Goal: Find specific fact: Find specific page/section

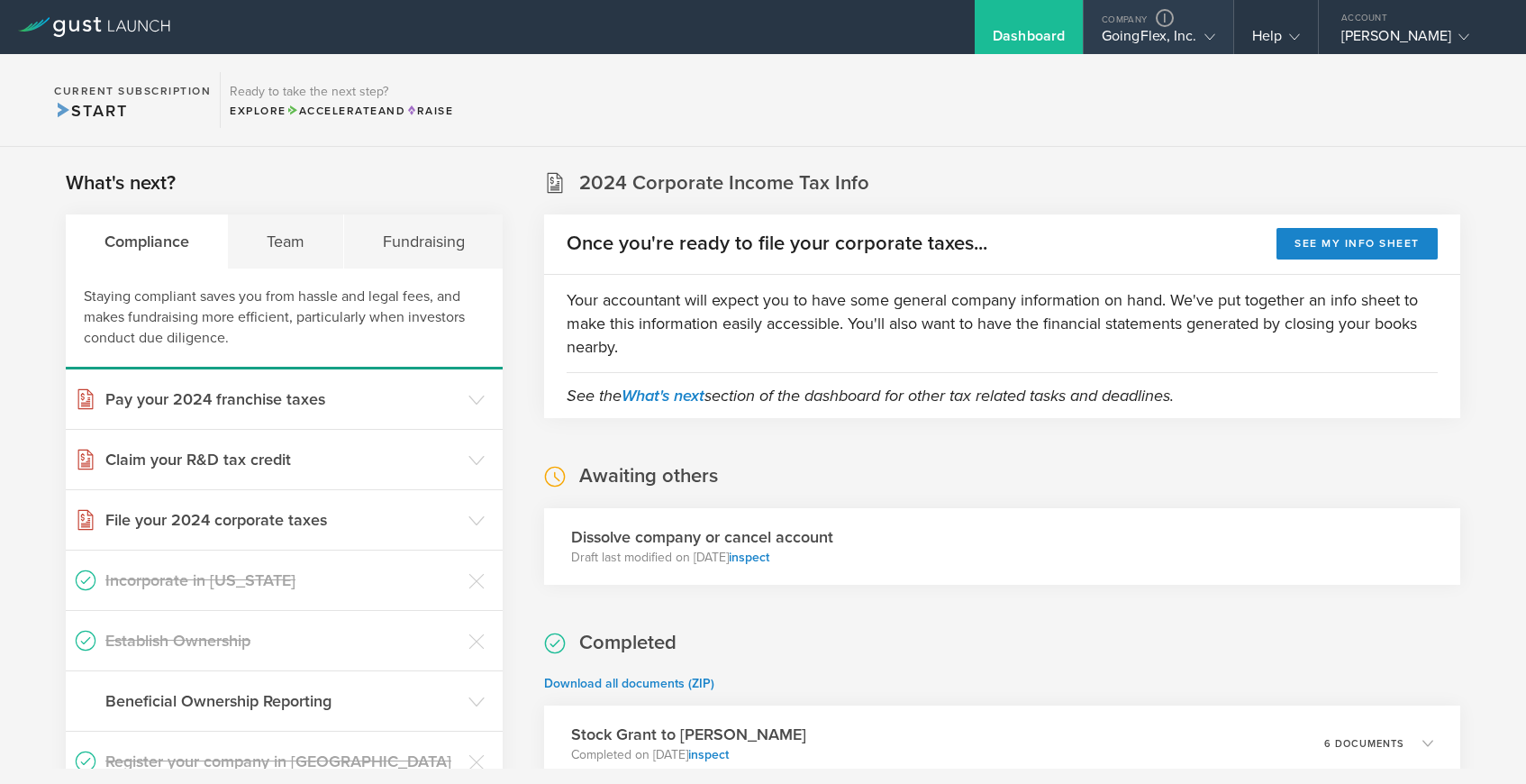
click at [1169, 39] on div "GoingFlex, Inc." at bounding box center [1159, 41] width 113 height 27
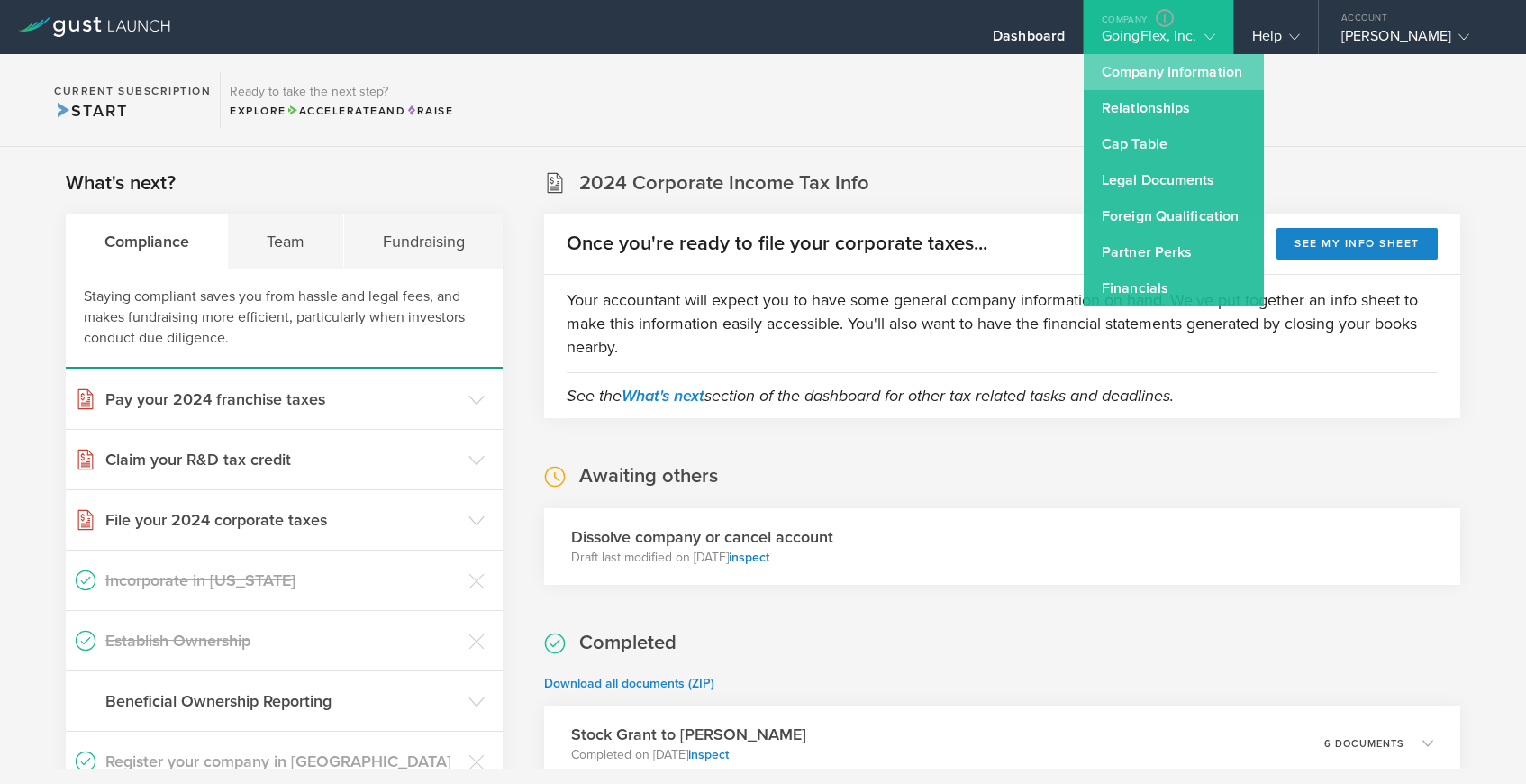
click at [1142, 74] on link "Company Information" at bounding box center [1174, 71] width 180 height 36
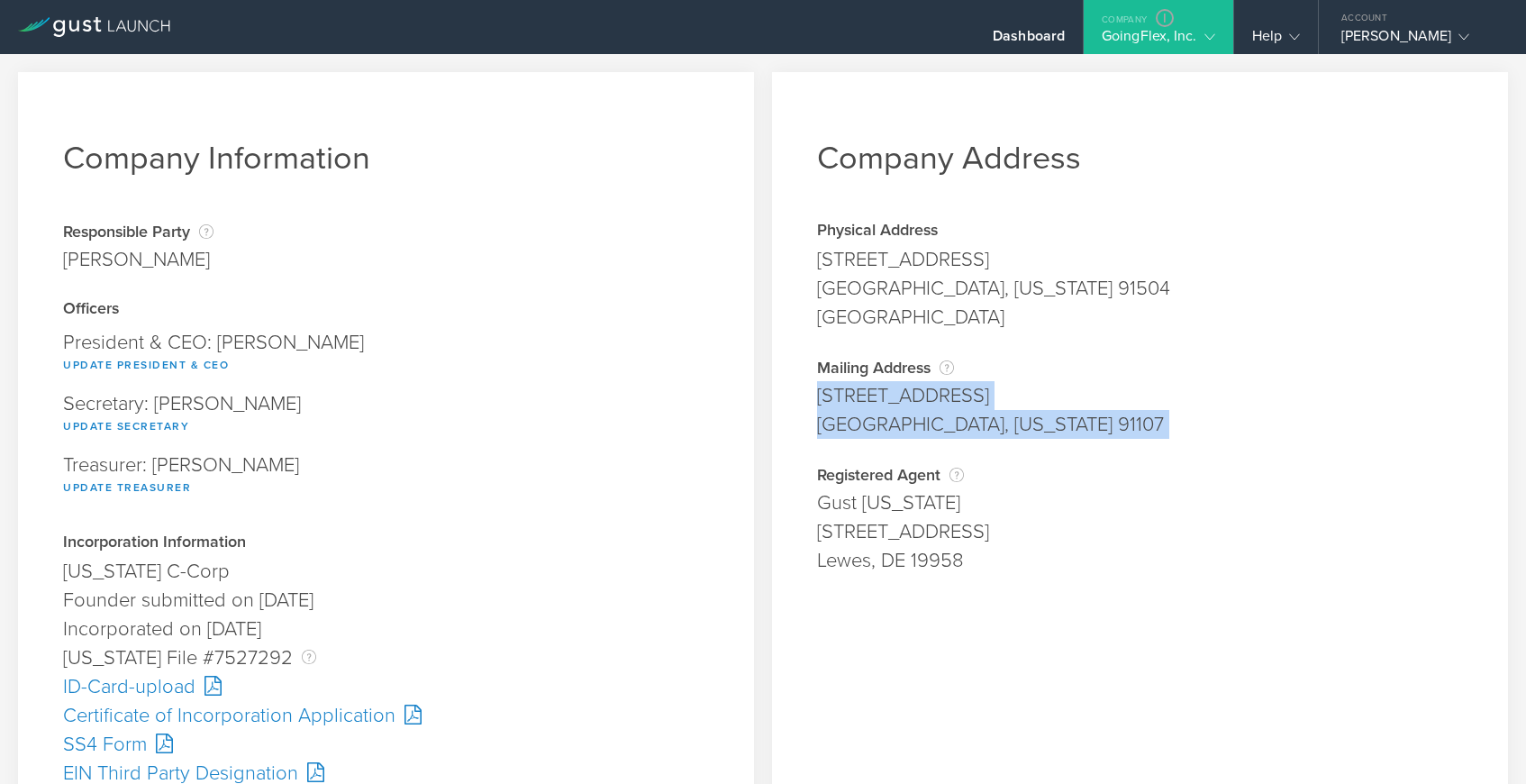
drag, startPoint x: 820, startPoint y: 395, endPoint x: 1048, endPoint y: 440, distance: 232.4
click at [1048, 440] on div "Company Address Physical Address 411 Andover Drive Burbank, California 91504 Lo…" at bounding box center [1140, 705] width 736 height 1266
copy div "3579 E. Foothill Blvd #214 Pasadena, California 91107 Address is required. City…"
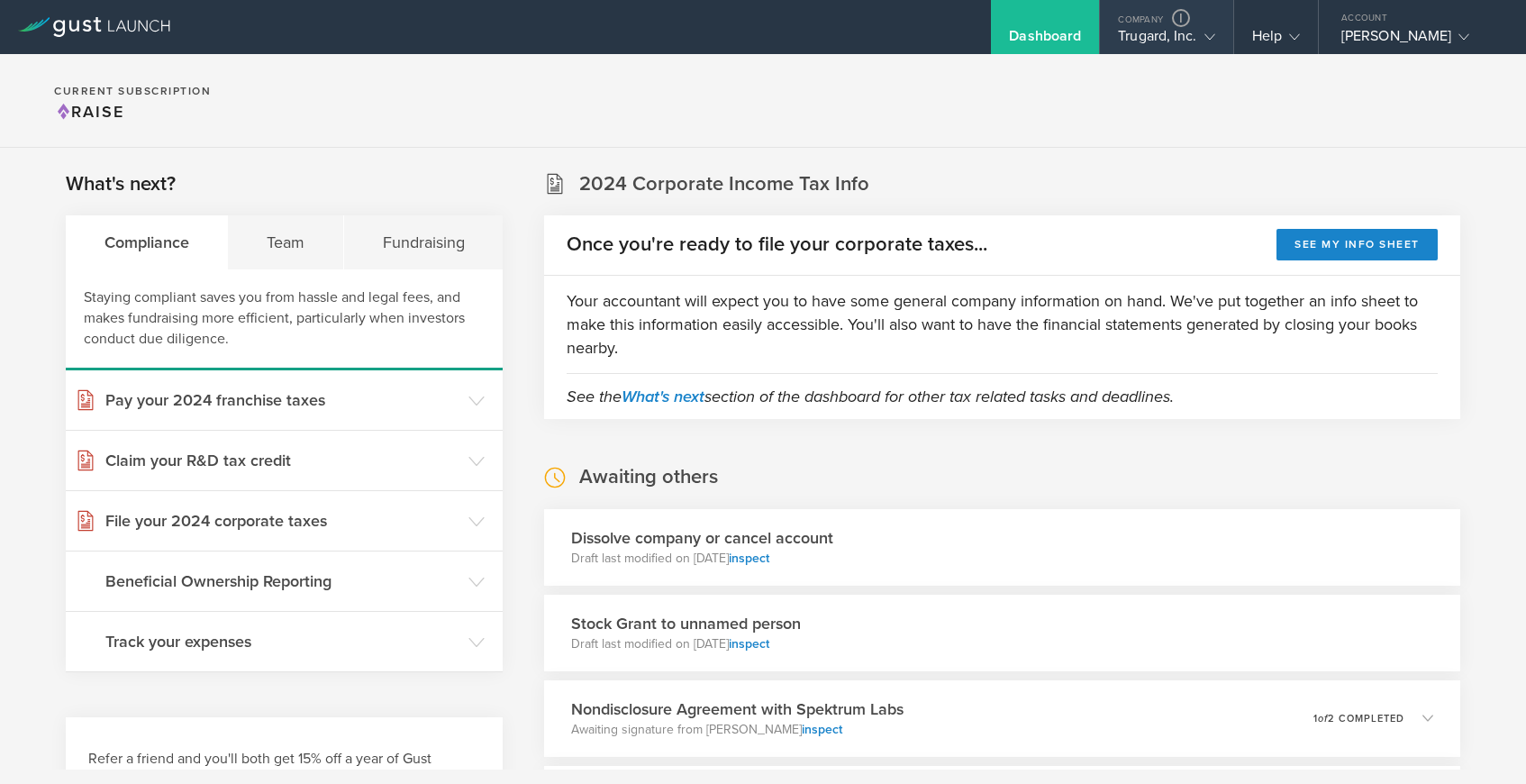
click at [1143, 30] on div "Trugard, Inc." at bounding box center [1166, 41] width 96 height 27
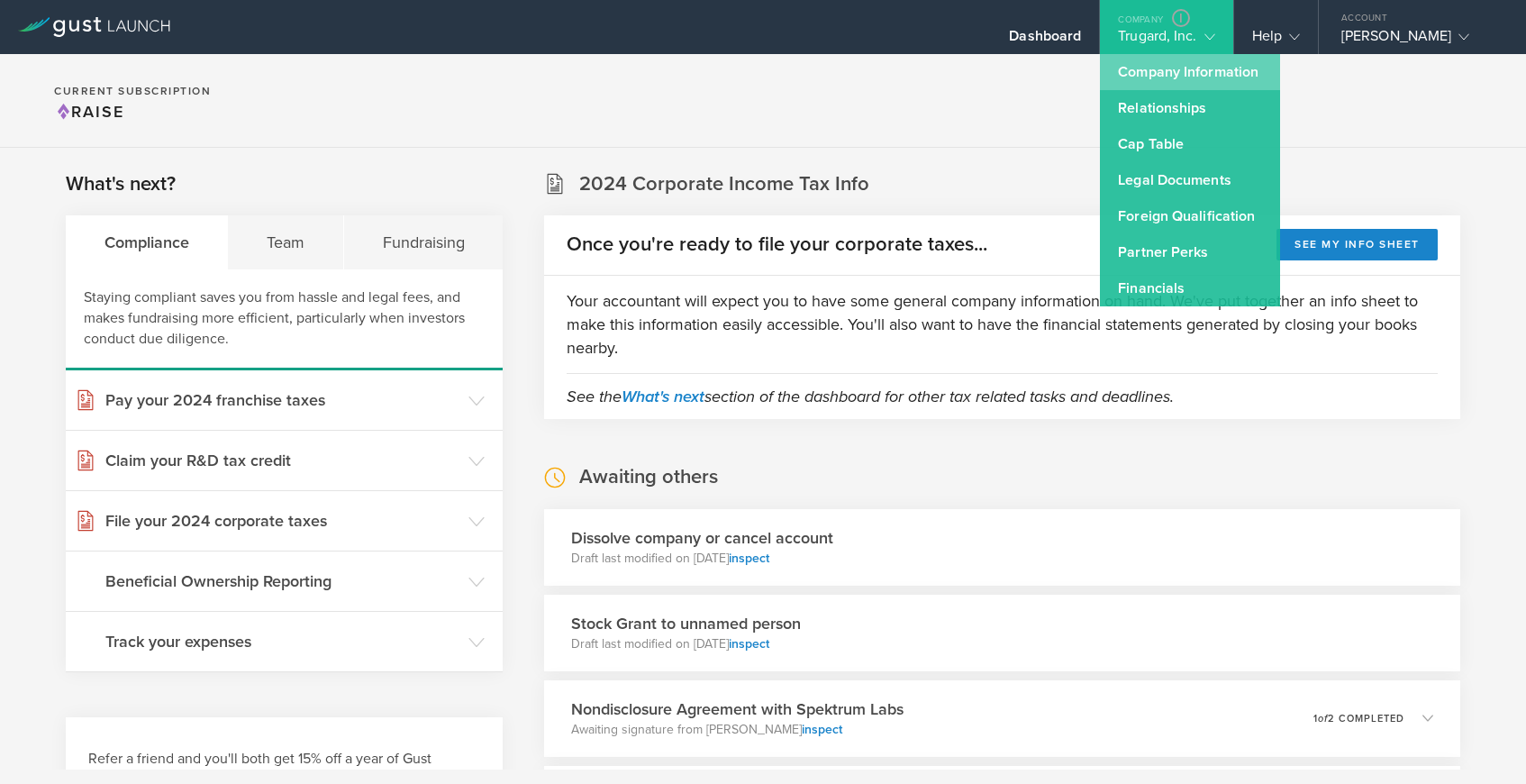
click at [1141, 70] on link "Company Information" at bounding box center [1190, 71] width 180 height 36
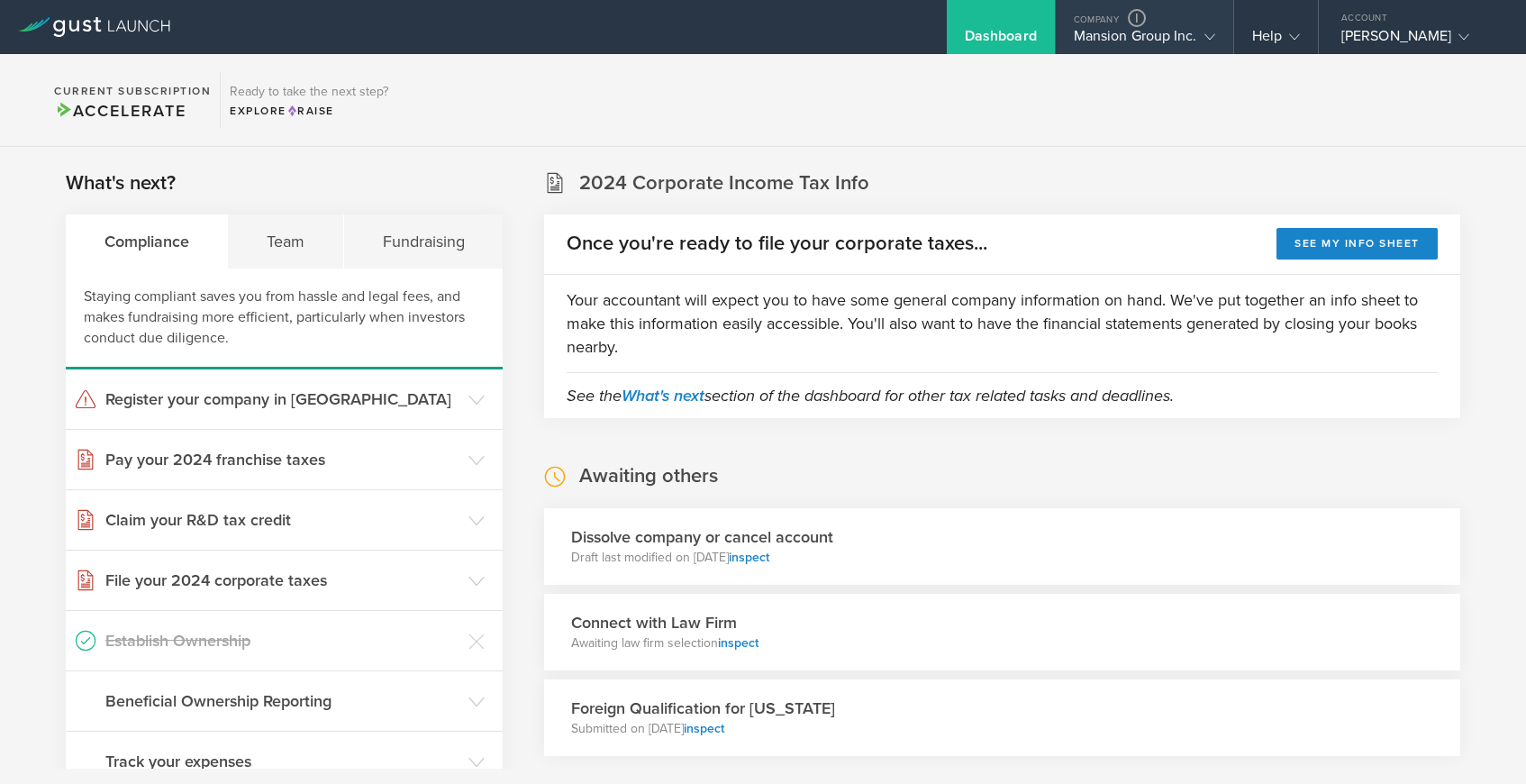
click at [1210, 34] on icon at bounding box center [1210, 37] width 11 height 11
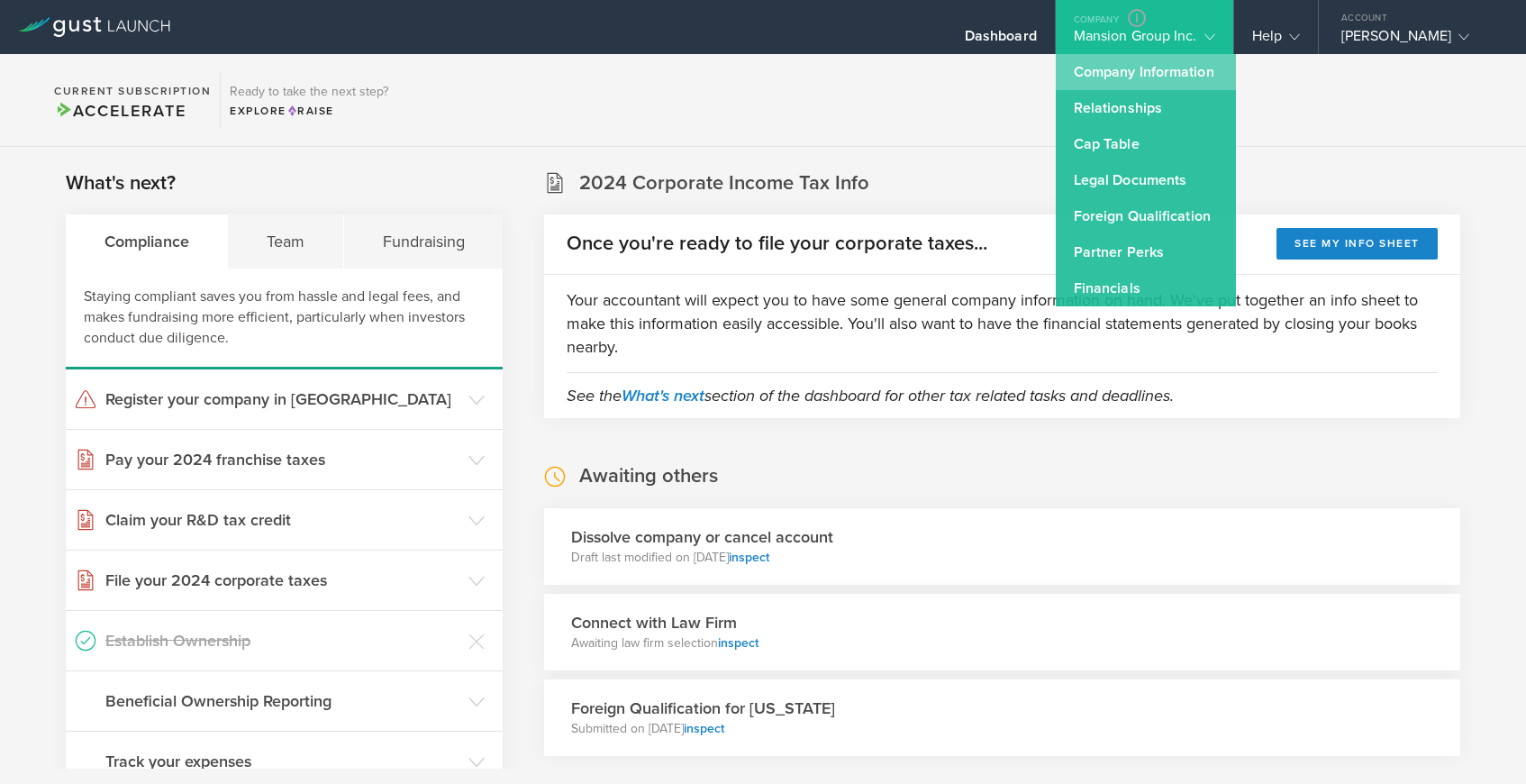
click at [1139, 70] on link "Company Information" at bounding box center [1145, 71] width 180 height 36
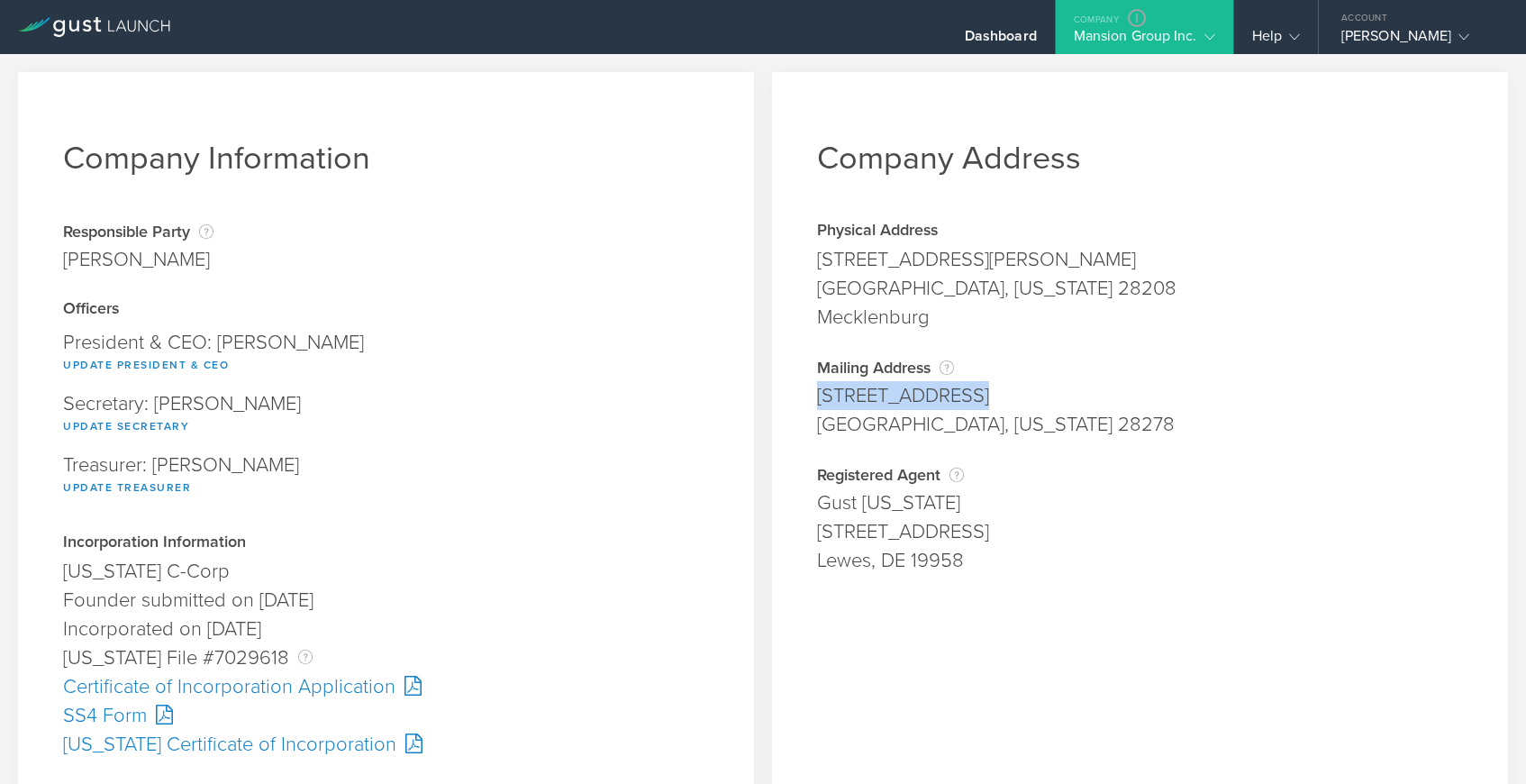
drag, startPoint x: 819, startPoint y: 387, endPoint x: 1020, endPoint y: 401, distance: 201.5
click at [1020, 401] on div "9830 Windygap Rd" at bounding box center [1140, 396] width 646 height 29
copy div "9830 Windygap Rd"
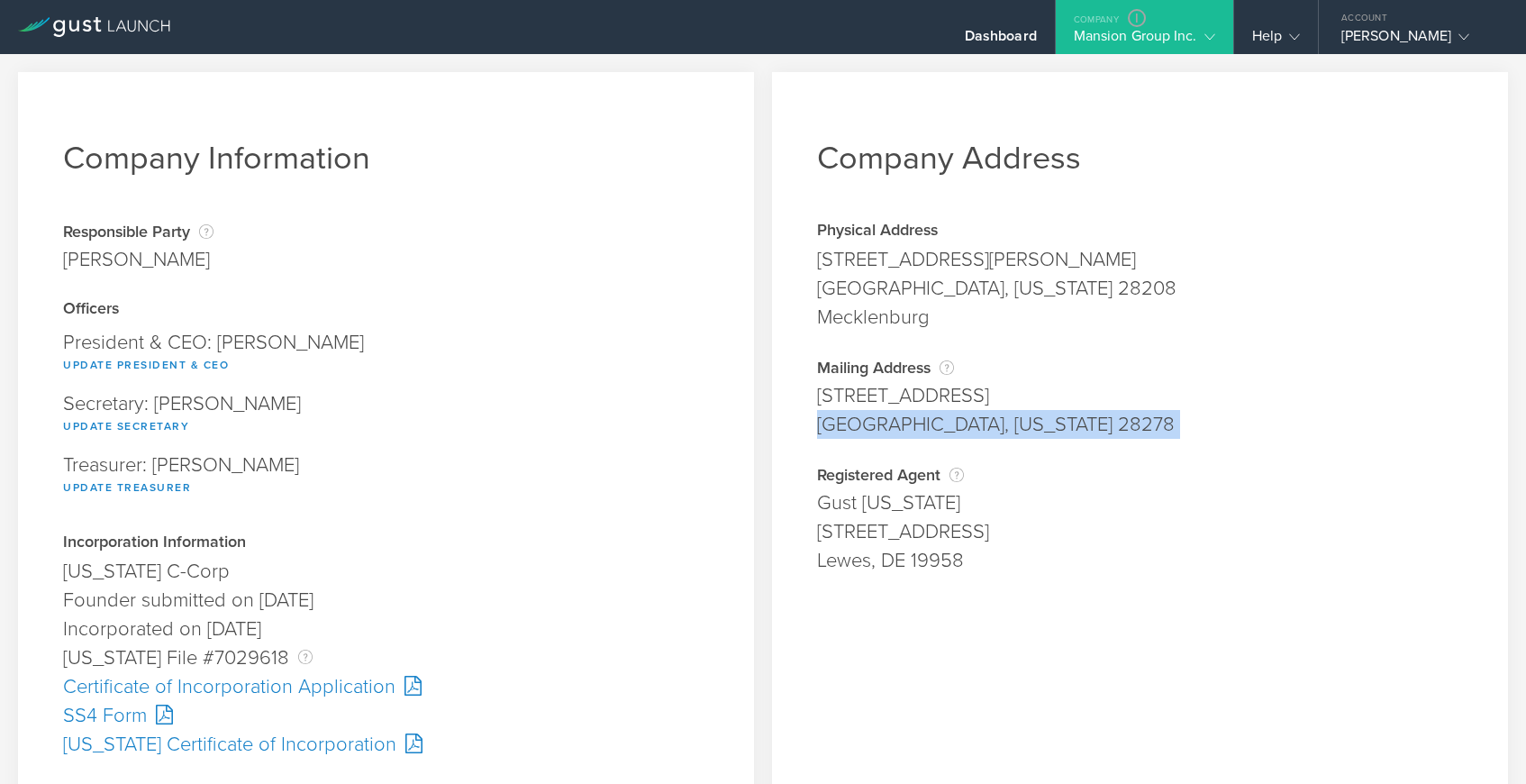
drag, startPoint x: 820, startPoint y: 420, endPoint x: 1123, endPoint y: 441, distance: 303.7
click at [1123, 441] on div "Company Address Physical Address 628 W Morehead Street Charlotte, North Carolin…" at bounding box center [1140, 676] width 736 height 1208
copy div "Charlotte, North Carolina 28278 Address is required. City is required. Required…"
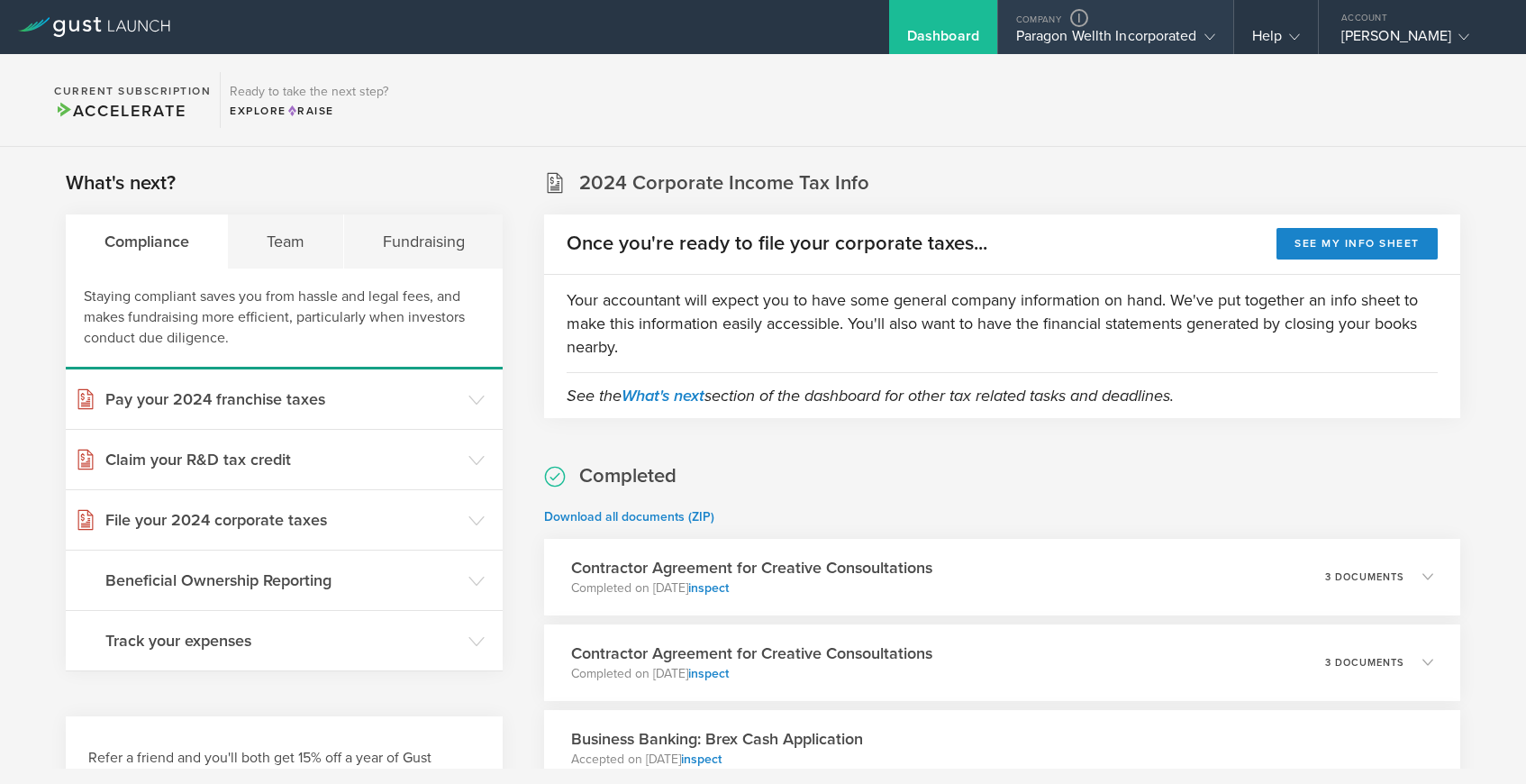
click at [1086, 36] on div "Paragon Wellth Incorporated" at bounding box center [1116, 41] width 199 height 27
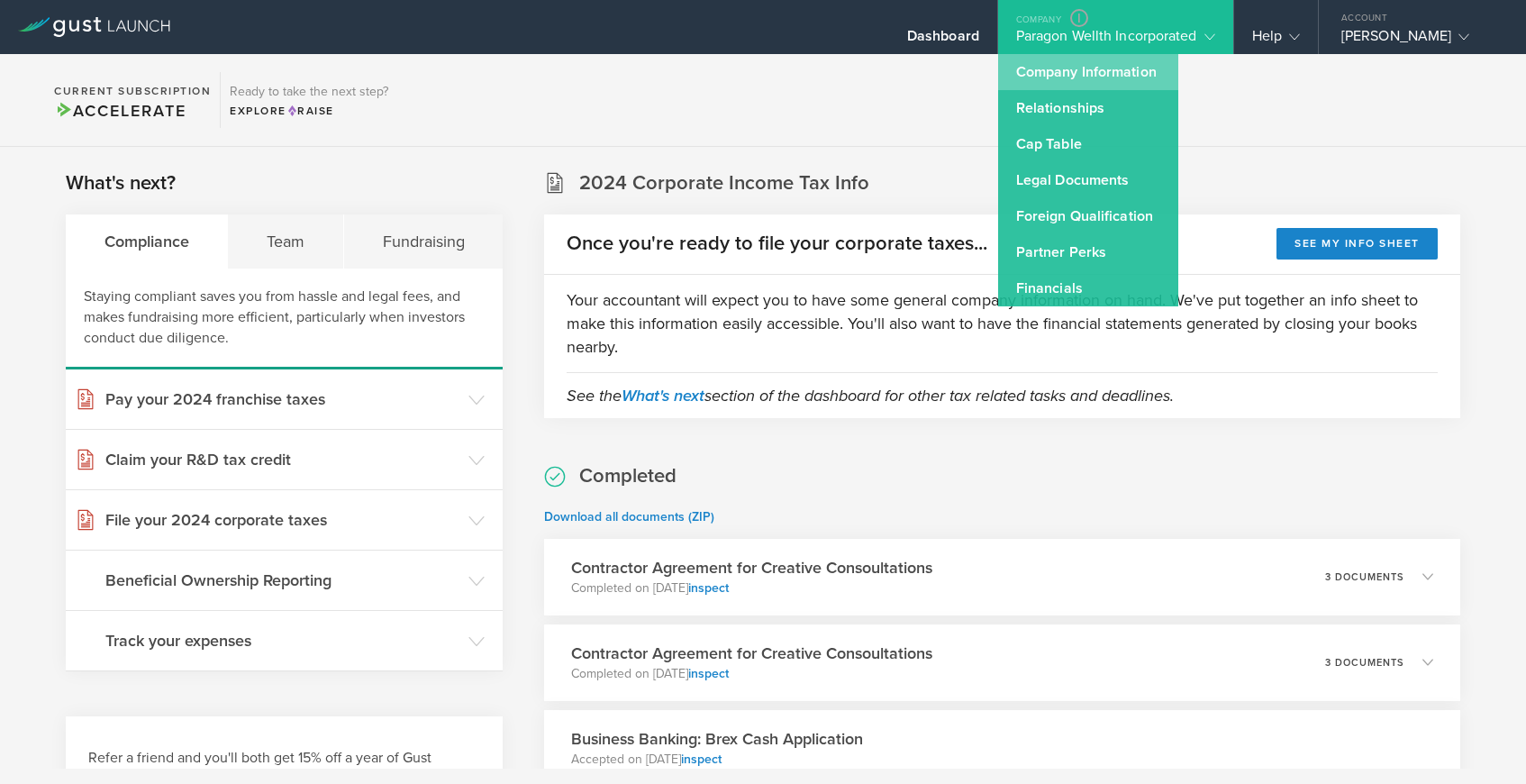
click at [1080, 70] on link "Company Information" at bounding box center [1088, 71] width 180 height 36
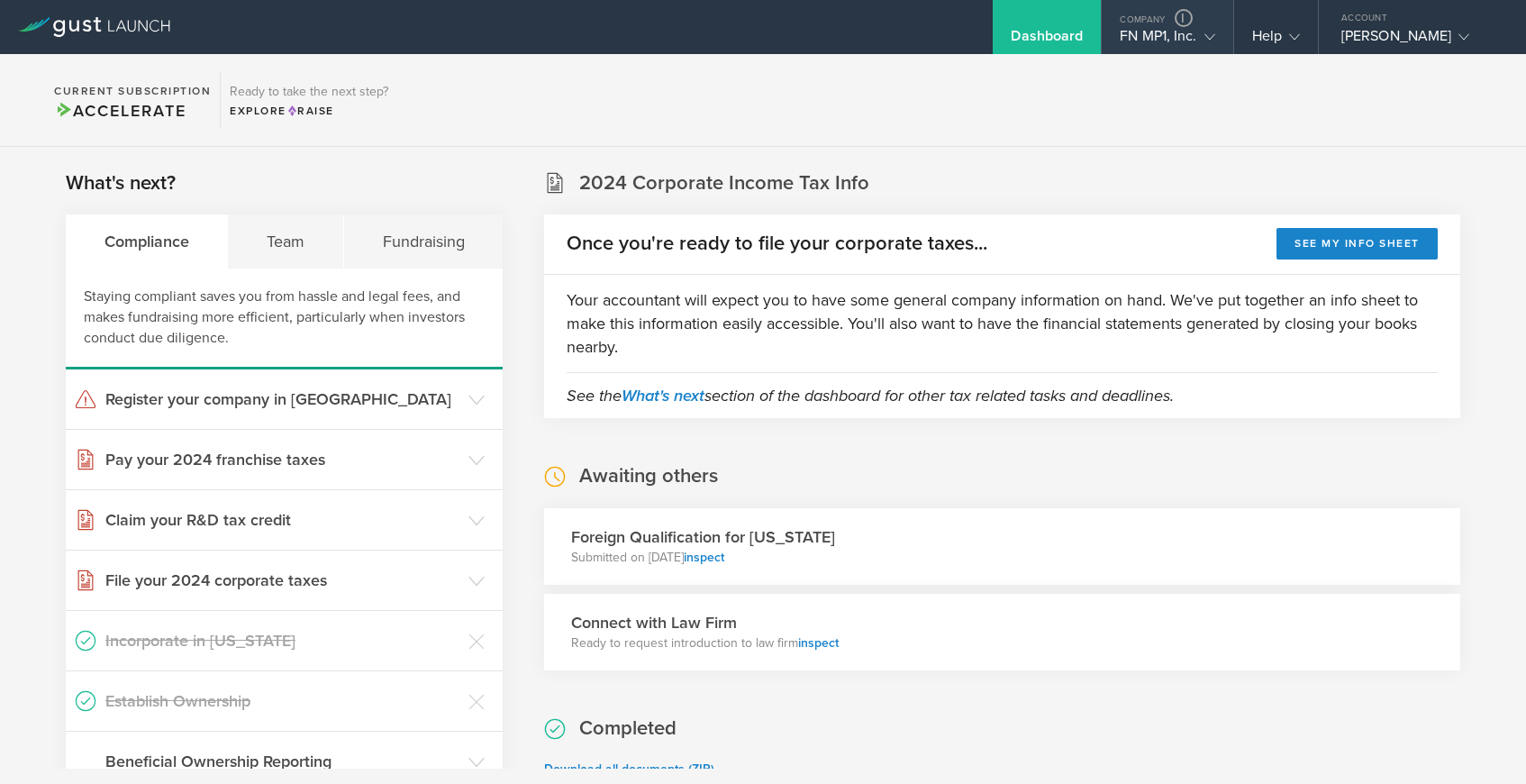
click at [1208, 40] on icon at bounding box center [1210, 37] width 11 height 11
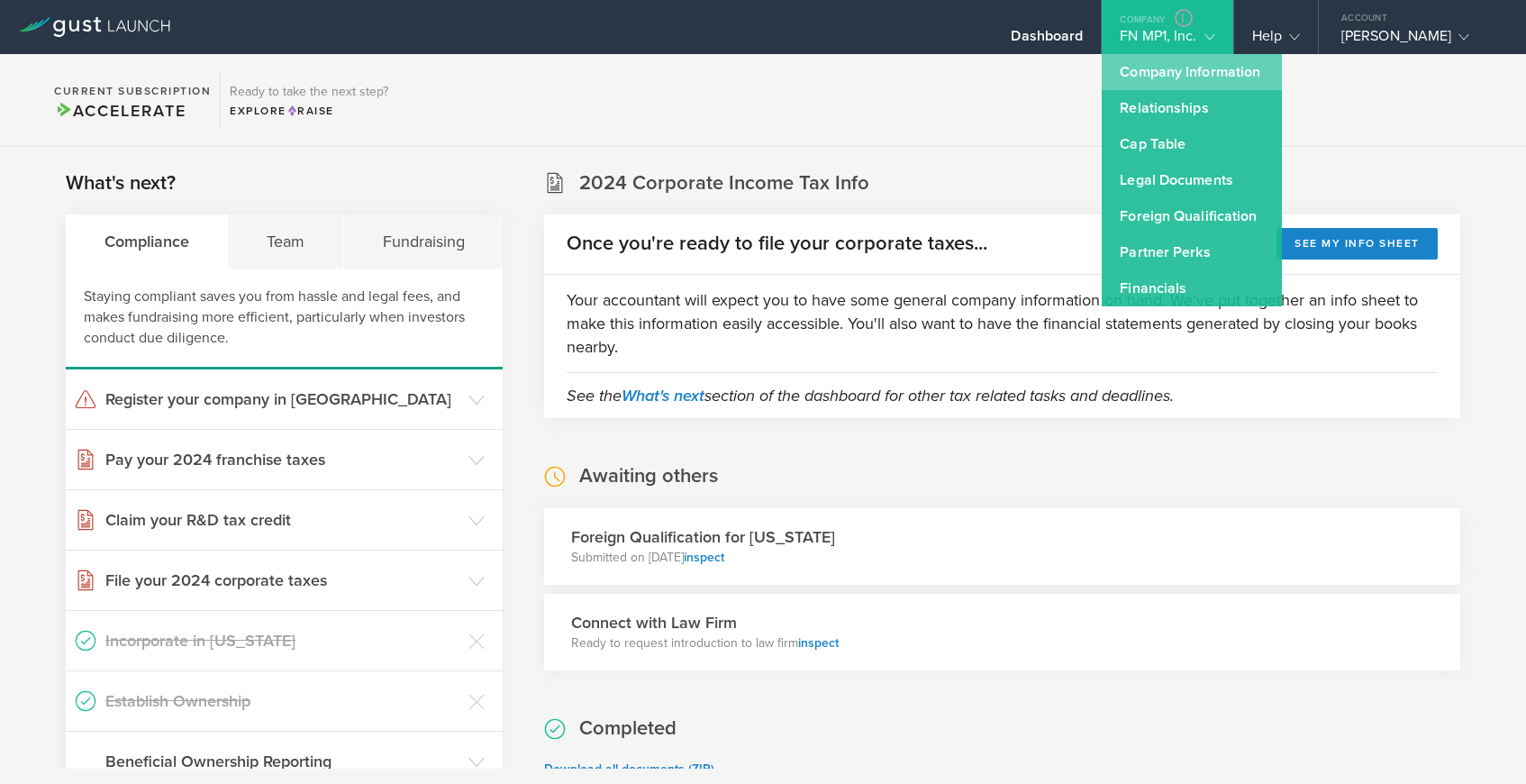
click at [1194, 70] on link "Company Information" at bounding box center [1192, 71] width 180 height 36
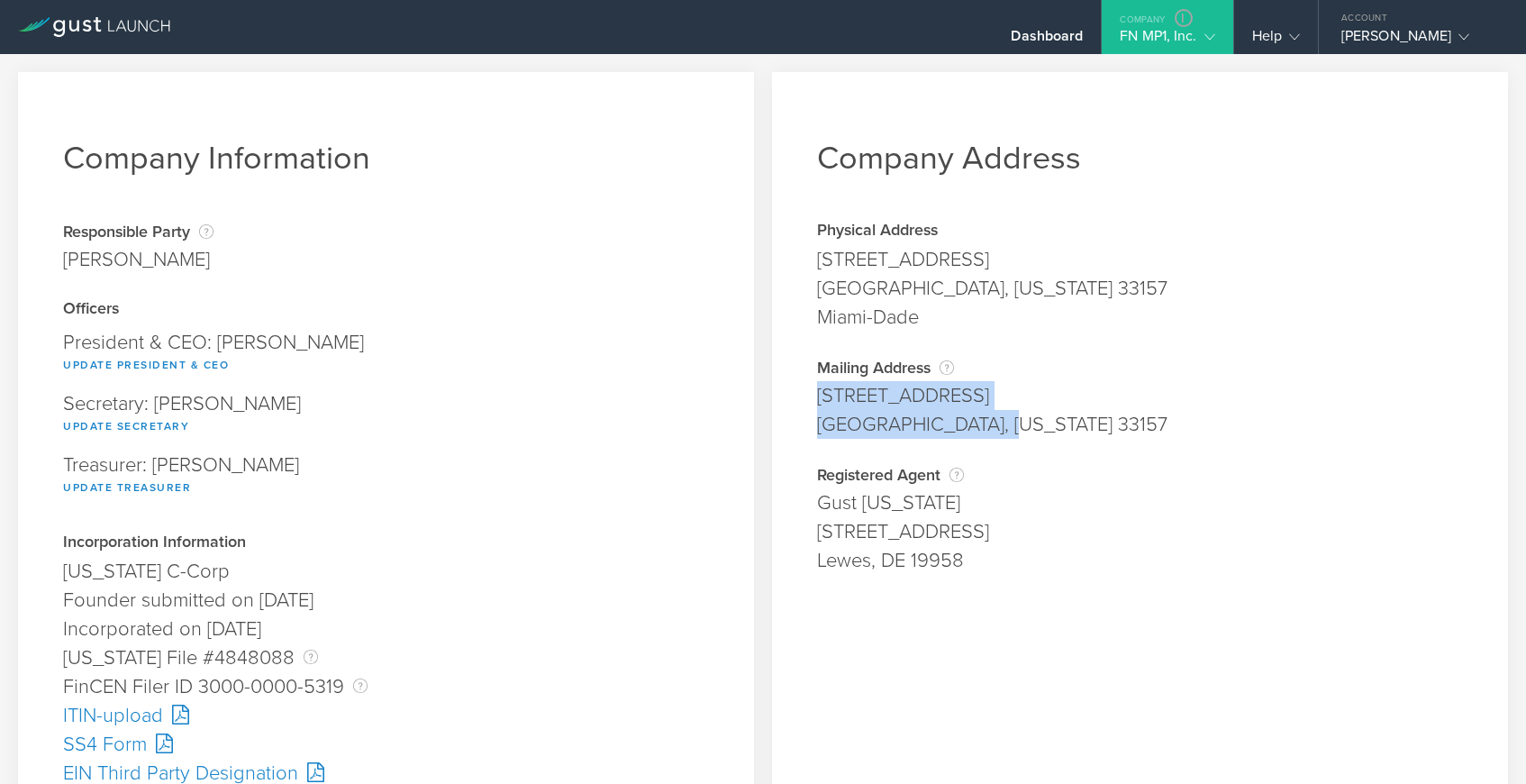
drag, startPoint x: 815, startPoint y: 392, endPoint x: 991, endPoint y: 430, distance: 180.1
click at [991, 430] on div "Company Address Physical Address [STREET_ADDRESS][US_STATE]-Dade Address is req…" at bounding box center [1140, 763] width 736 height 1381
copy span "[STREET_ADDRESS][US_STATE]"
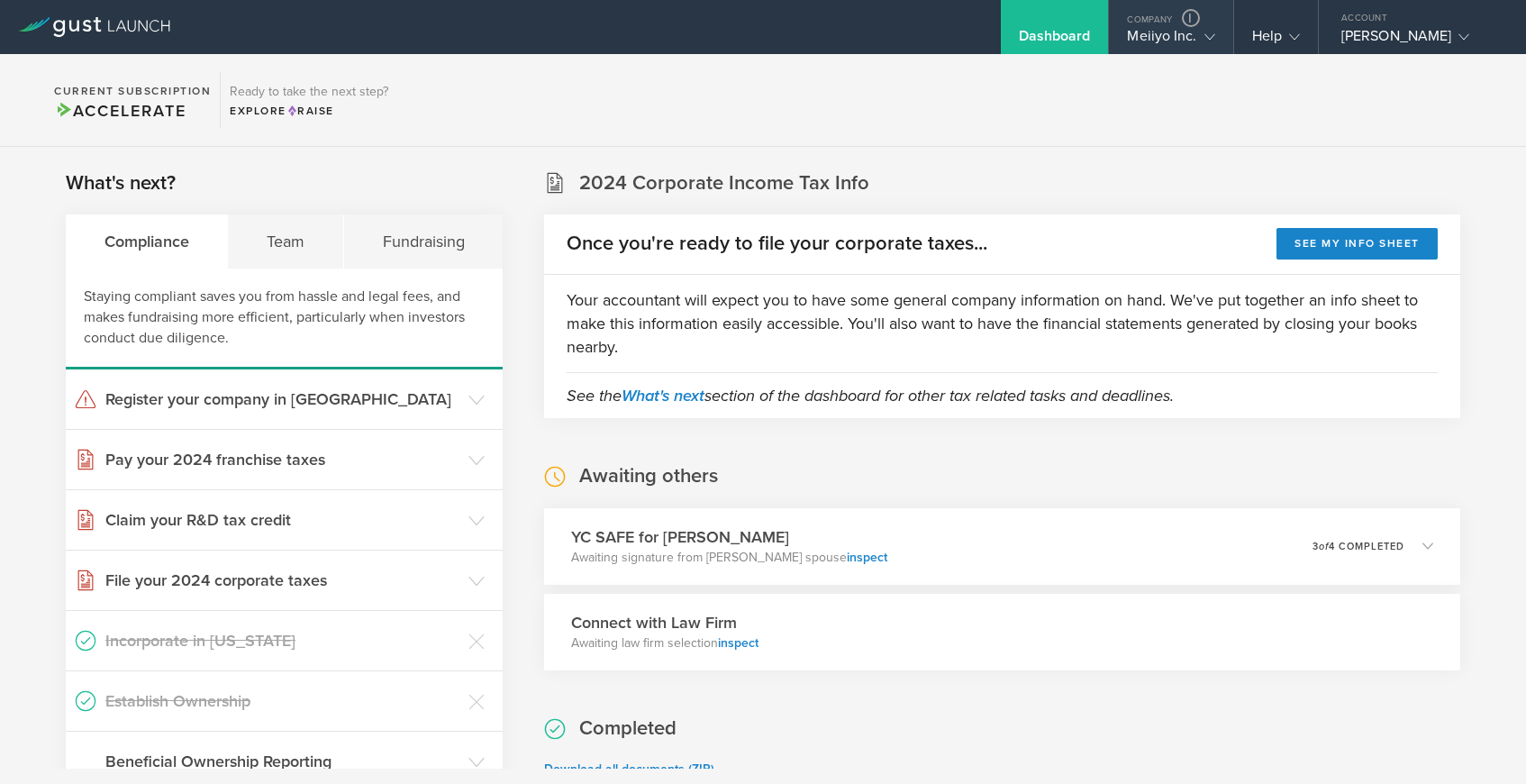
click at [1170, 43] on div "Meiiyo Inc." at bounding box center [1171, 41] width 88 height 27
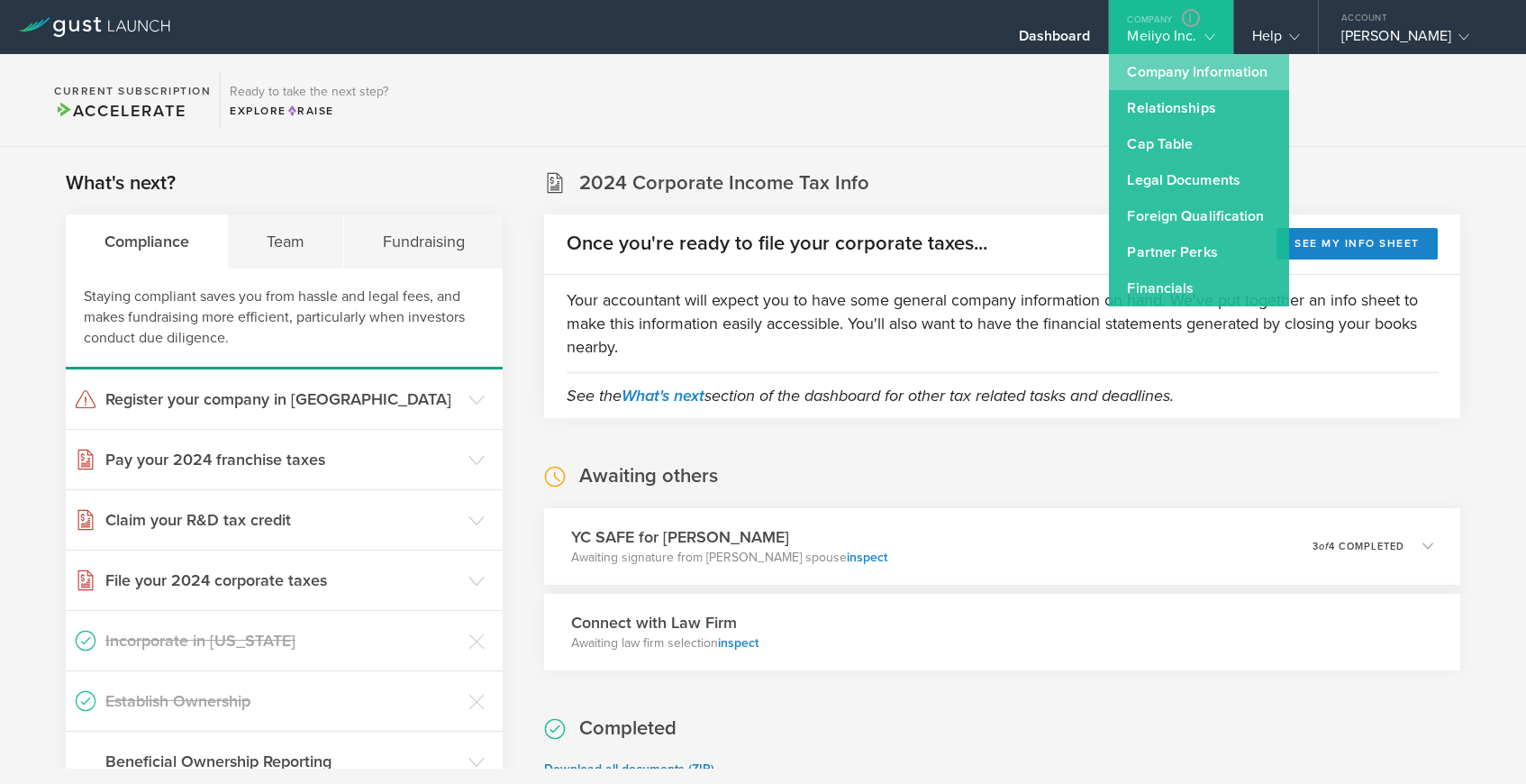
click at [1170, 66] on link "Company Information" at bounding box center [1198, 71] width 180 height 36
